Goal: Task Accomplishment & Management: Manage account settings

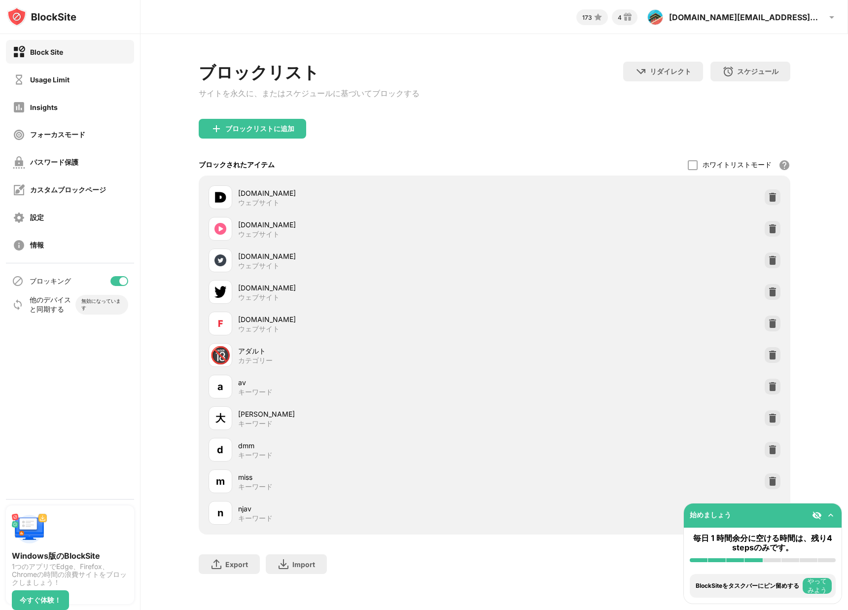
scroll to position [13, 0]
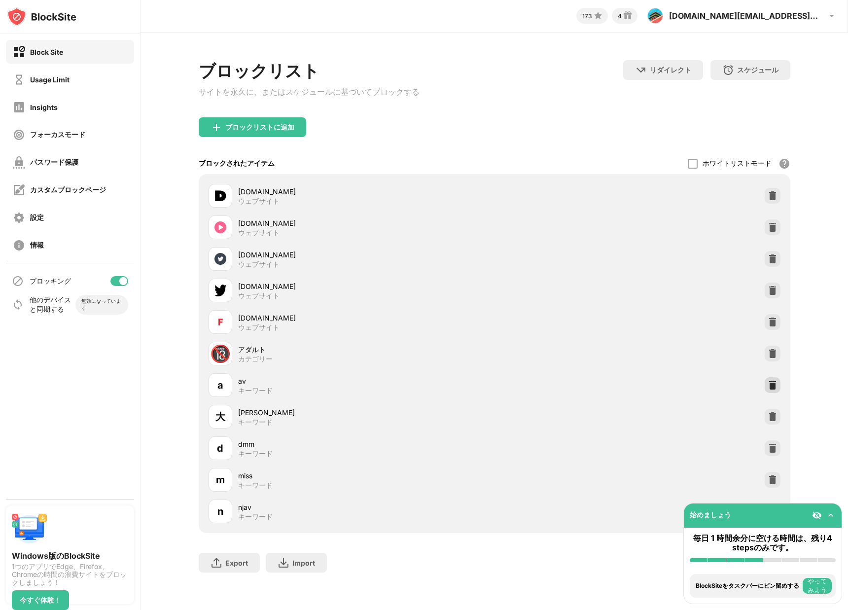
click at [770, 380] on img at bounding box center [773, 385] width 10 height 10
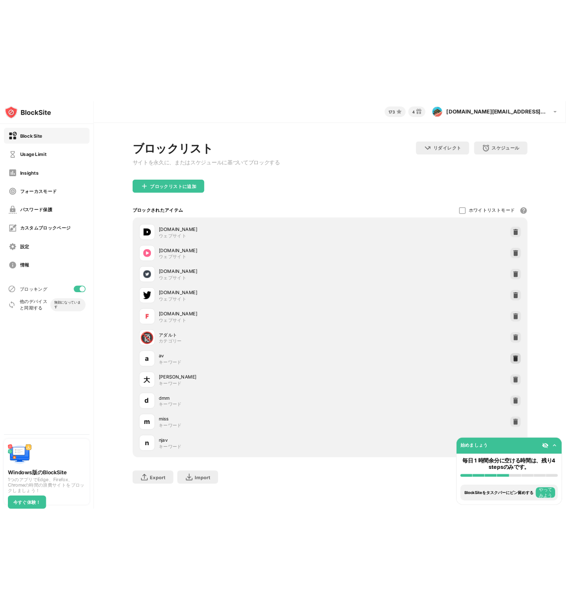
scroll to position [0, 0]
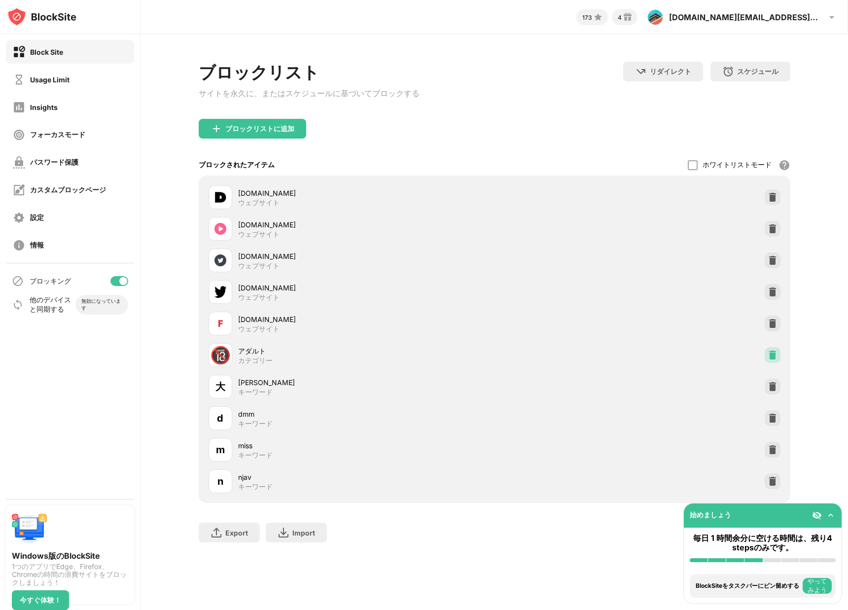
click at [777, 356] on div at bounding box center [773, 355] width 16 height 16
